Goal: Task Accomplishment & Management: Use online tool/utility

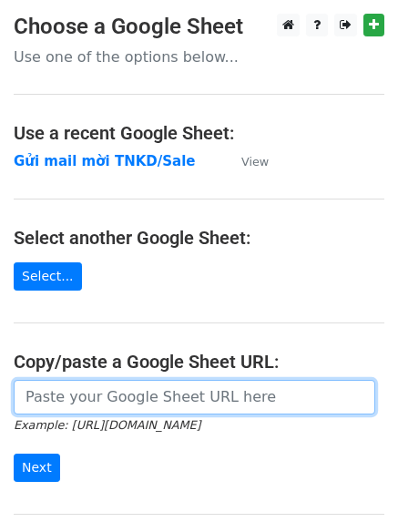
click at [98, 398] on input "url" at bounding box center [195, 397] width 362 height 35
paste input "https://docs.google.com/spreadsheets/d/1TtAizbGxqnDU64DPIErVZcve06-jb8T-hSU-B2z…"
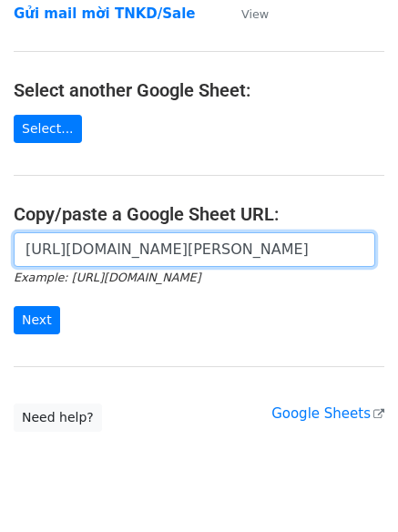
scroll to position [156, 0]
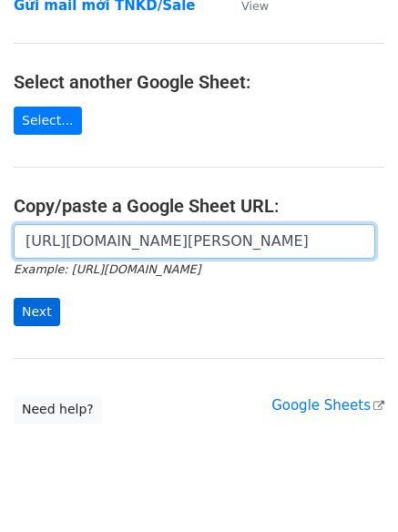
type input "https://docs.google.com/spreadsheets/d/1TtAizbGxqnDU64DPIErVZcve06-jb8T-hSU-B2z…"
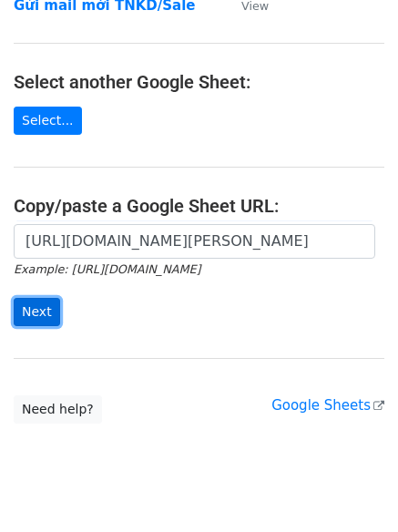
click at [49, 308] on input "Next" at bounding box center [37, 312] width 46 height 28
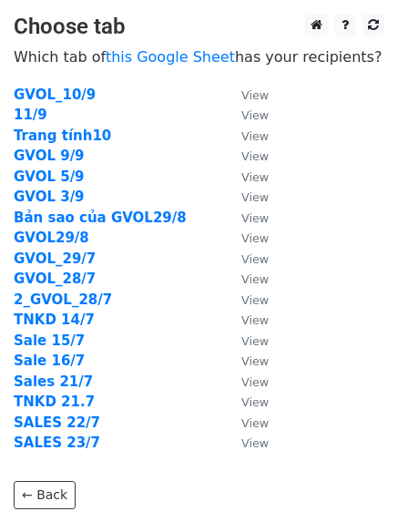
click at [65, 114] on td "11/9" at bounding box center [119, 115] width 210 height 21
click at [26, 119] on strong "11/9" at bounding box center [31, 115] width 34 height 16
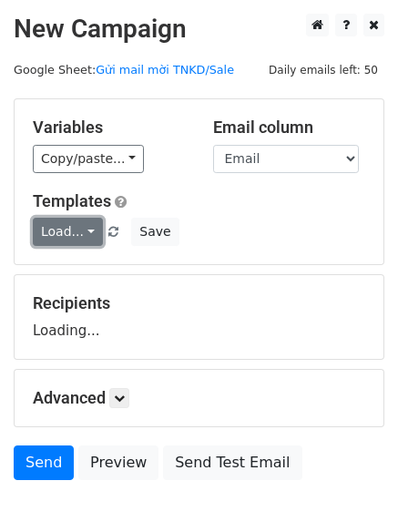
click at [57, 234] on link "Load..." at bounding box center [68, 232] width 70 height 28
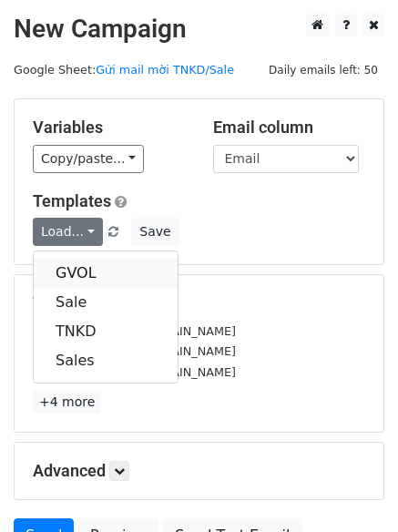
click at [70, 273] on link "GVOL" at bounding box center [106, 273] width 144 height 29
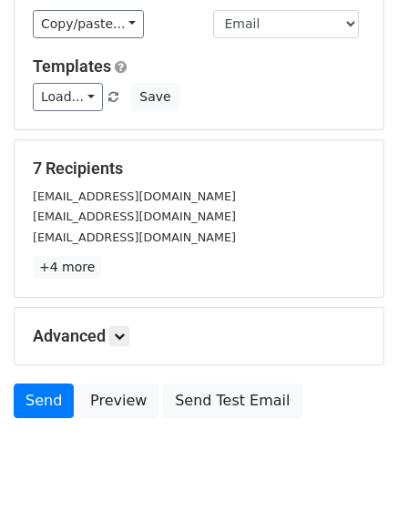
scroll to position [176, 0]
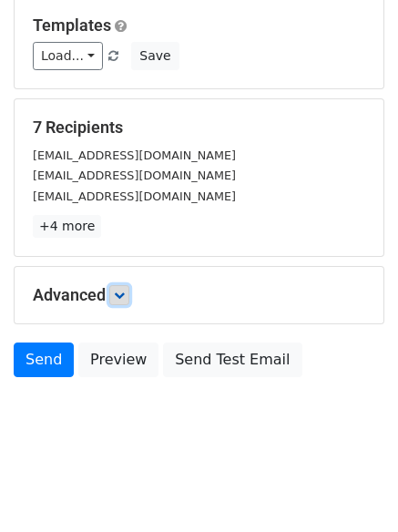
click at [122, 292] on icon at bounding box center [119, 295] width 11 height 11
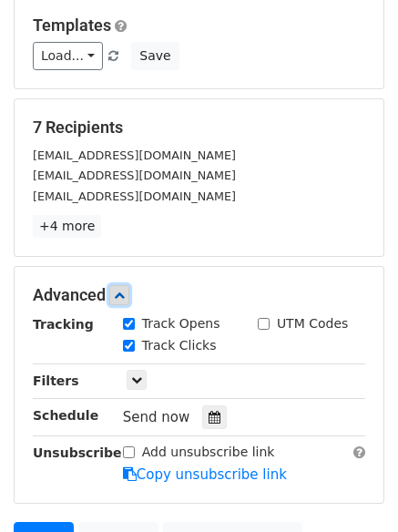
click at [122, 292] on icon at bounding box center [119, 295] width 11 height 11
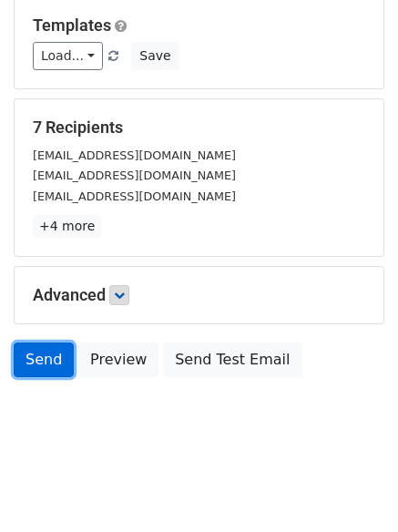
click at [52, 357] on link "Send" at bounding box center [44, 360] width 60 height 35
